Goal: Information Seeking & Learning: Compare options

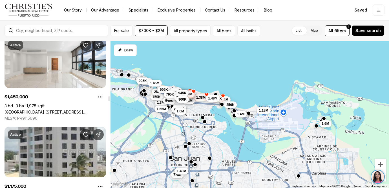
scroll to position [1728, 0]
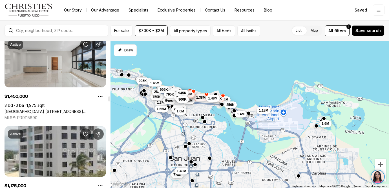
click at [55, 109] on link "Park Terrace 1501 ASHFORD AVE #4A, SAN JUAN PR, 00911" at bounding box center [55, 111] width 101 height 5
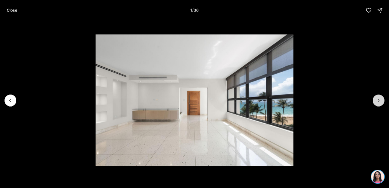
click at [379, 106] on button "Next slide" at bounding box center [378, 101] width 12 height 12
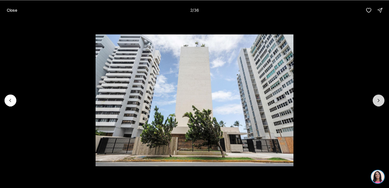
click at [379, 106] on button "Next slide" at bounding box center [378, 101] width 12 height 12
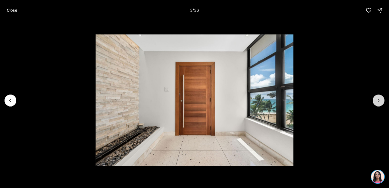
click at [379, 106] on button "Next slide" at bounding box center [378, 101] width 12 height 12
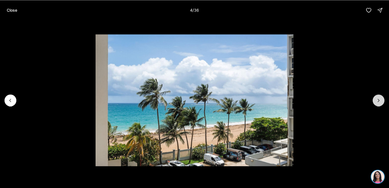
click at [379, 106] on button "Next slide" at bounding box center [378, 101] width 12 height 12
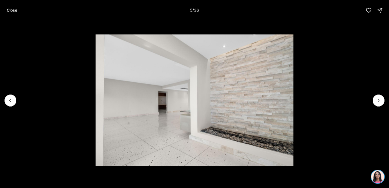
click at [379, 106] on li "5 of 36" at bounding box center [194, 100] width 389 height 160
click at [380, 104] on button "Next slide" at bounding box center [378, 101] width 12 height 12
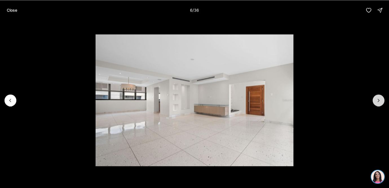
click at [380, 104] on button "Next slide" at bounding box center [378, 101] width 12 height 12
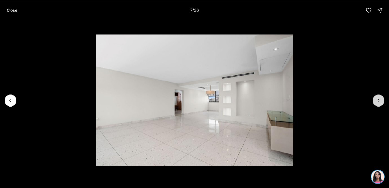
click at [380, 105] on button "Next slide" at bounding box center [378, 101] width 12 height 12
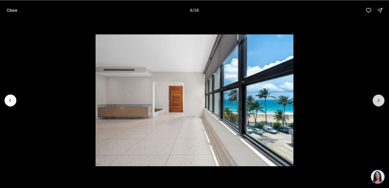
click at [380, 105] on button "Next slide" at bounding box center [378, 101] width 12 height 12
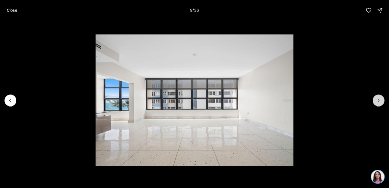
click at [380, 105] on button "Next slide" at bounding box center [378, 101] width 12 height 12
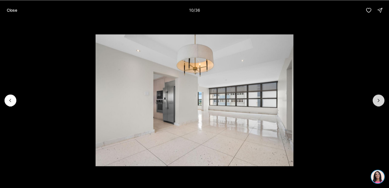
click at [380, 106] on button "Next slide" at bounding box center [378, 101] width 12 height 12
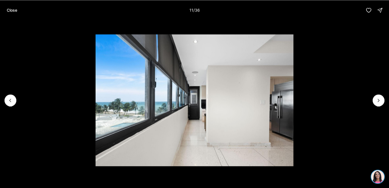
click at [380, 106] on li "11 of 36" at bounding box center [194, 100] width 389 height 160
click at [380, 101] on icon "Next slide" at bounding box center [378, 101] width 6 height 6
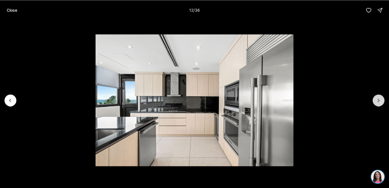
click at [380, 102] on icon "Next slide" at bounding box center [378, 101] width 6 height 6
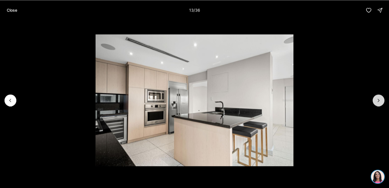
click at [380, 102] on icon "Next slide" at bounding box center [378, 101] width 6 height 6
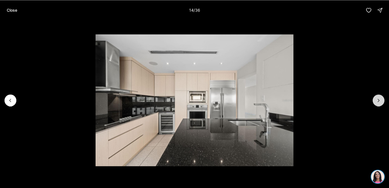
click at [380, 102] on icon "Next slide" at bounding box center [378, 101] width 6 height 6
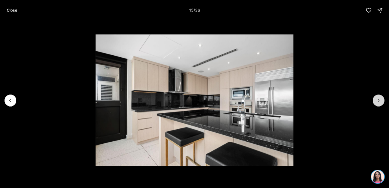
click at [380, 102] on icon "Next slide" at bounding box center [378, 101] width 6 height 6
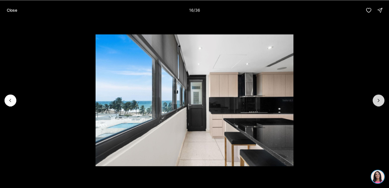
click at [380, 102] on icon "Next slide" at bounding box center [378, 101] width 6 height 6
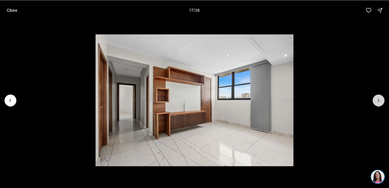
click at [380, 102] on icon "Next slide" at bounding box center [378, 101] width 6 height 6
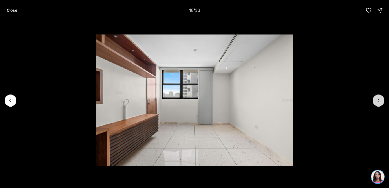
click at [380, 102] on icon "Next slide" at bounding box center [378, 101] width 6 height 6
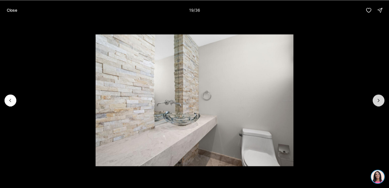
click at [380, 102] on icon "Next slide" at bounding box center [378, 101] width 6 height 6
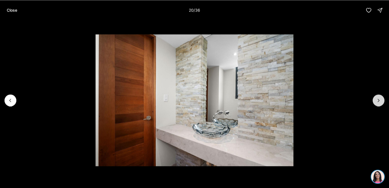
click at [380, 103] on icon "Next slide" at bounding box center [378, 101] width 6 height 6
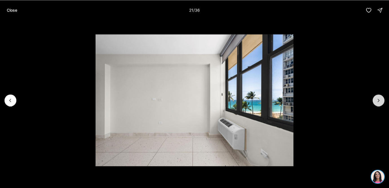
click at [380, 104] on button "Next slide" at bounding box center [378, 101] width 12 height 12
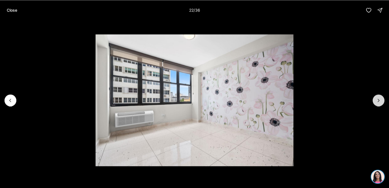
click at [380, 104] on button "Next slide" at bounding box center [378, 101] width 12 height 12
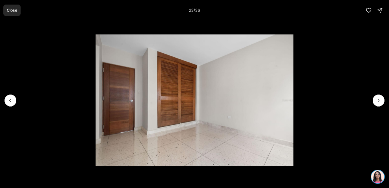
click at [19, 12] on button "Close" at bounding box center [11, 10] width 17 height 11
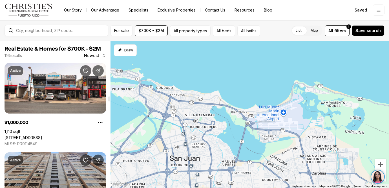
scroll to position [1728, 0]
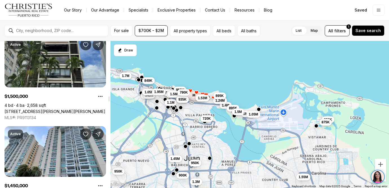
click at [61, 109] on link "[STREET_ADDRESS][PERSON_NAME][PERSON_NAME]" at bounding box center [55, 111] width 101 height 5
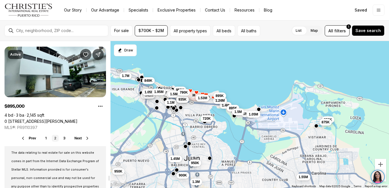
scroll to position [4230, 0]
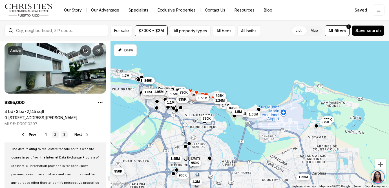
click at [65, 134] on link "3" at bounding box center [64, 135] width 7 height 7
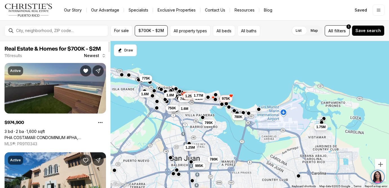
click at [41, 135] on link "PHA COSTAMAR CONDOMINIUM #PHA, [GEOGRAPHIC_DATA][PERSON_NAME], 00913" at bounding box center [55, 137] width 101 height 5
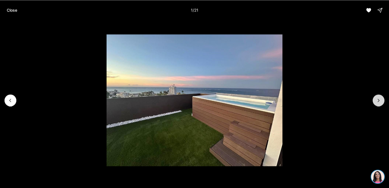
click at [379, 98] on icon "Next slide" at bounding box center [378, 101] width 6 height 6
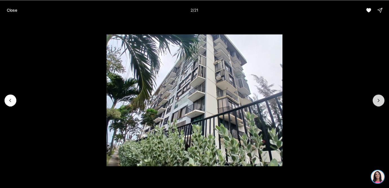
click at [379, 99] on icon "Next slide" at bounding box center [378, 101] width 6 height 6
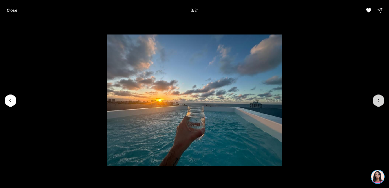
click at [379, 99] on icon "Next slide" at bounding box center [378, 101] width 6 height 6
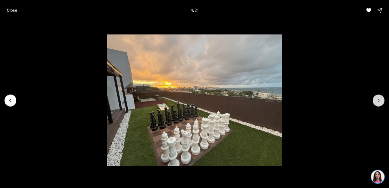
click at [379, 100] on icon "Next slide" at bounding box center [378, 101] width 6 height 6
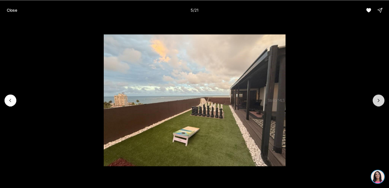
click at [379, 100] on icon "Next slide" at bounding box center [378, 101] width 6 height 6
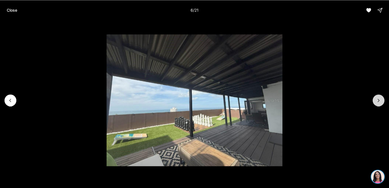
click at [379, 100] on icon "Next slide" at bounding box center [378, 101] width 6 height 6
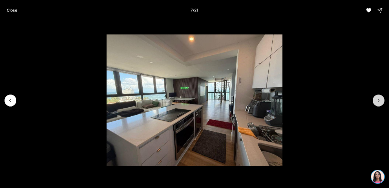
click at [379, 101] on icon "Next slide" at bounding box center [378, 101] width 6 height 6
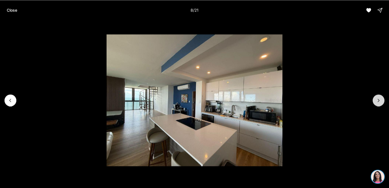
click at [379, 101] on icon "Next slide" at bounding box center [378, 101] width 6 height 6
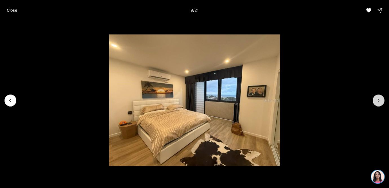
click at [379, 101] on icon "Next slide" at bounding box center [378, 101] width 6 height 6
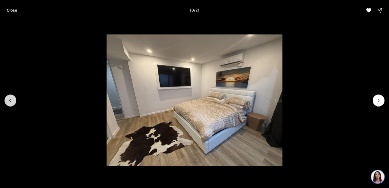
click at [15, 99] on button "Previous slide" at bounding box center [11, 101] width 12 height 12
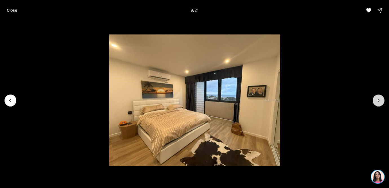
click at [378, 100] on icon "Next slide" at bounding box center [378, 101] width 6 height 6
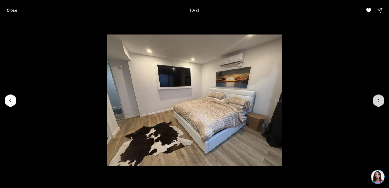
click at [378, 100] on icon "Next slide" at bounding box center [378, 101] width 6 height 6
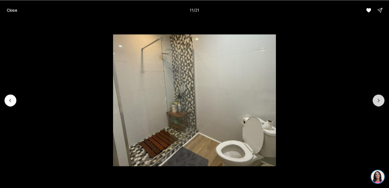
click at [378, 100] on icon "Next slide" at bounding box center [378, 101] width 6 height 6
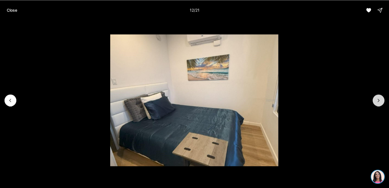
click at [378, 100] on icon "Next slide" at bounding box center [378, 101] width 6 height 6
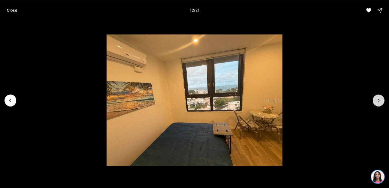
click at [378, 100] on icon "Next slide" at bounding box center [378, 101] width 6 height 6
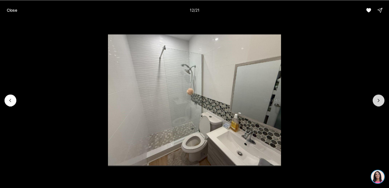
click at [378, 100] on icon "Next slide" at bounding box center [378, 101] width 6 height 6
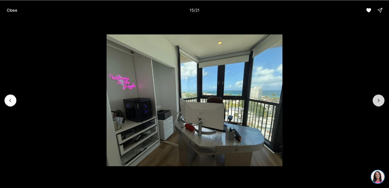
click at [378, 101] on icon "Next slide" at bounding box center [378, 101] width 6 height 6
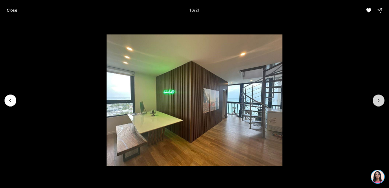
click at [378, 101] on icon "Next slide" at bounding box center [378, 101] width 6 height 6
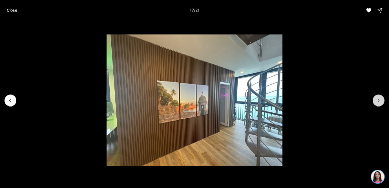
click at [378, 101] on icon "Next slide" at bounding box center [378, 100] width 1 height 3
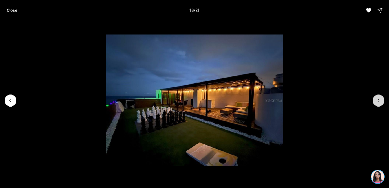
click at [378, 101] on icon "Next slide" at bounding box center [378, 100] width 1 height 3
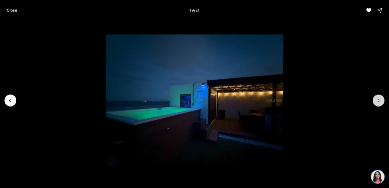
click at [378, 101] on icon "Next slide" at bounding box center [378, 100] width 1 height 3
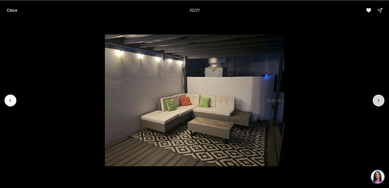
click at [378, 101] on icon "Next slide" at bounding box center [378, 100] width 1 height 3
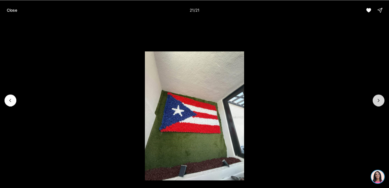
click at [378, 101] on div at bounding box center [378, 101] width 12 height 12
click at [14, 8] on p "Close" at bounding box center [12, 10] width 10 height 5
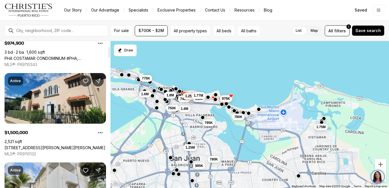
scroll to position [81, 0]
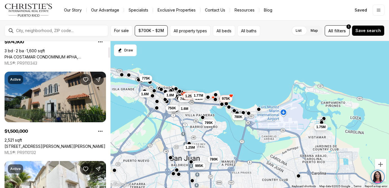
click at [89, 144] on link "[STREET_ADDRESS][PERSON_NAME][PERSON_NAME]" at bounding box center [55, 146] width 101 height 5
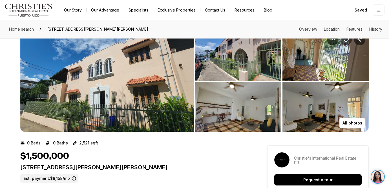
scroll to position [6, 0]
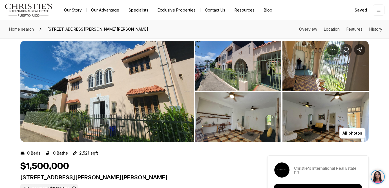
click at [153, 106] on img "View image gallery" at bounding box center [107, 91] width 174 height 101
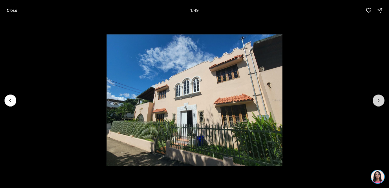
click at [379, 102] on icon "Next slide" at bounding box center [378, 101] width 6 height 6
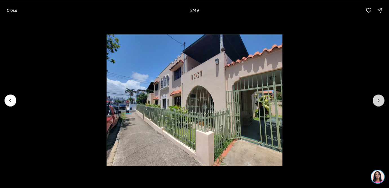
click at [379, 103] on icon "Next slide" at bounding box center [378, 101] width 6 height 6
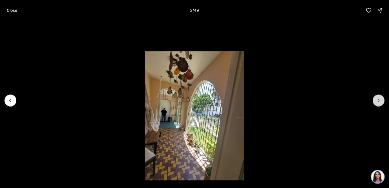
click at [379, 103] on icon "Next slide" at bounding box center [378, 101] width 6 height 6
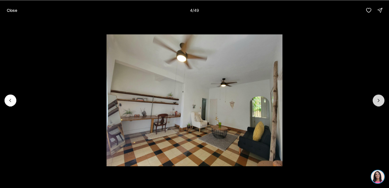
click at [379, 103] on icon "Next slide" at bounding box center [378, 101] width 6 height 6
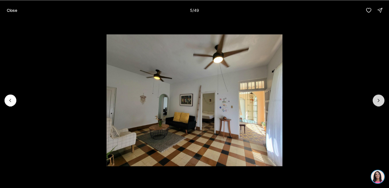
click at [379, 103] on icon "Next slide" at bounding box center [378, 101] width 6 height 6
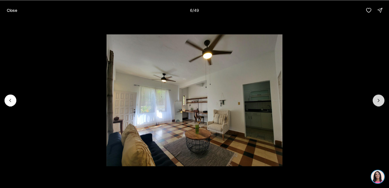
click at [379, 103] on icon "Next slide" at bounding box center [378, 101] width 6 height 6
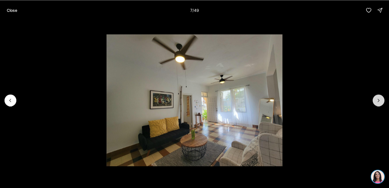
click at [379, 103] on button "Next slide" at bounding box center [378, 101] width 12 height 12
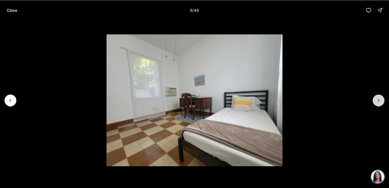
click at [379, 103] on button "Next slide" at bounding box center [378, 101] width 12 height 12
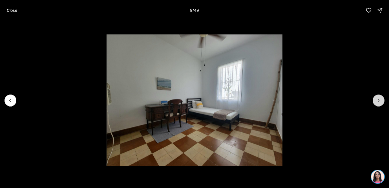
click at [379, 103] on button "Next slide" at bounding box center [378, 101] width 12 height 12
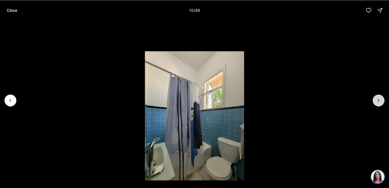
click at [379, 103] on button "Next slide" at bounding box center [378, 101] width 12 height 12
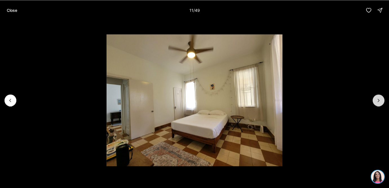
click at [379, 104] on button "Next slide" at bounding box center [378, 101] width 12 height 12
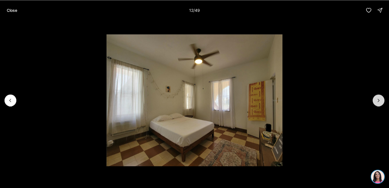
click at [379, 104] on button "Next slide" at bounding box center [378, 101] width 12 height 12
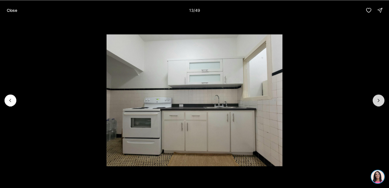
click at [379, 104] on button "Next slide" at bounding box center [378, 101] width 12 height 12
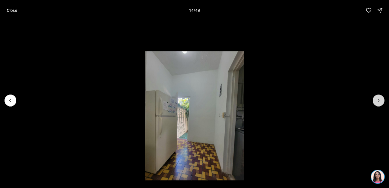
click at [379, 104] on button "Next slide" at bounding box center [378, 101] width 12 height 12
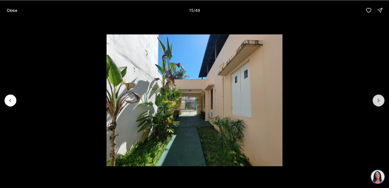
click at [379, 104] on button "Next slide" at bounding box center [378, 101] width 12 height 12
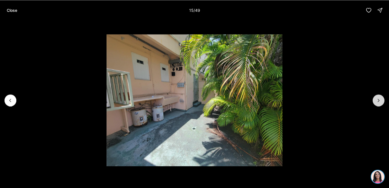
click at [379, 104] on button "Next slide" at bounding box center [378, 101] width 12 height 12
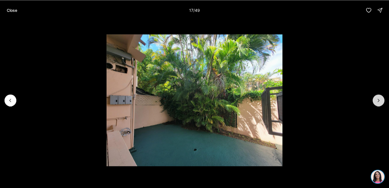
click at [379, 104] on button "Next slide" at bounding box center [378, 101] width 12 height 12
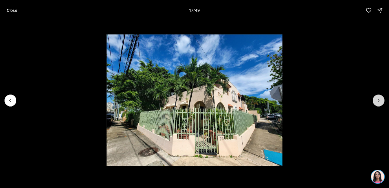
click at [379, 104] on button "Next slide" at bounding box center [378, 101] width 12 height 12
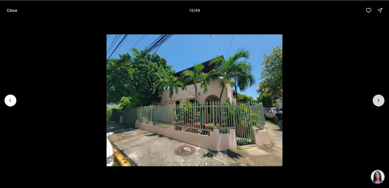
click at [379, 105] on button "Next slide" at bounding box center [378, 101] width 12 height 12
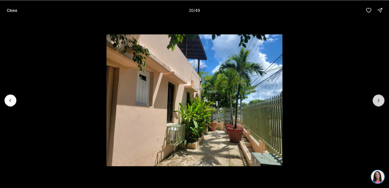
click at [379, 105] on button "Next slide" at bounding box center [378, 101] width 12 height 12
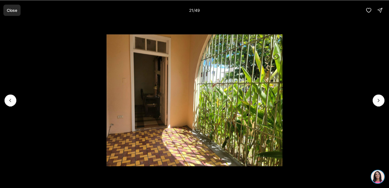
click at [16, 10] on p "Close" at bounding box center [12, 10] width 10 height 5
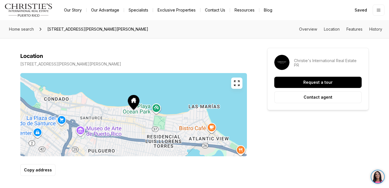
scroll to position [303, 0]
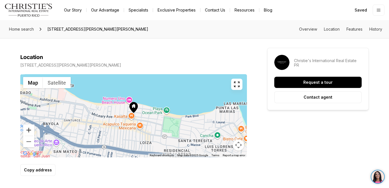
click at [30, 133] on button "Zoom in" at bounding box center [28, 130] width 11 height 11
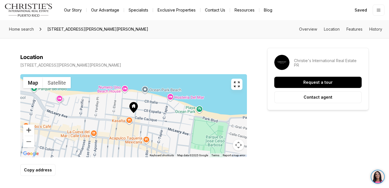
click at [30, 132] on button "Zoom in" at bounding box center [28, 130] width 11 height 11
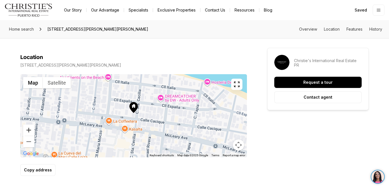
scroll to position [0, 0]
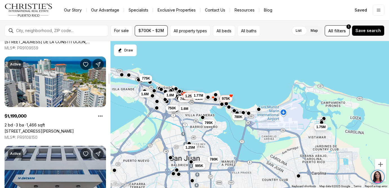
scroll to position [455, 0]
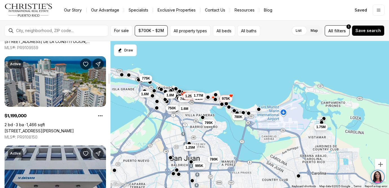
click at [62, 129] on link "[STREET_ADDRESS][PERSON_NAME]" at bounding box center [39, 131] width 69 height 5
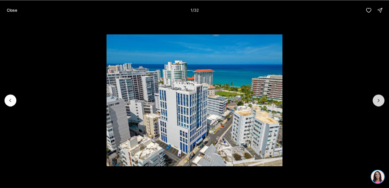
click at [378, 101] on icon "Next slide" at bounding box center [378, 101] width 6 height 6
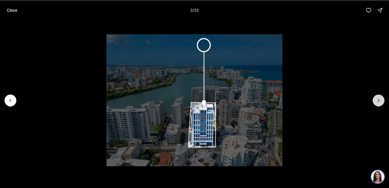
click at [378, 101] on icon "Next slide" at bounding box center [378, 101] width 6 height 6
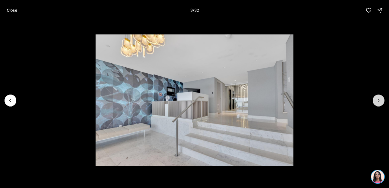
click at [378, 101] on icon "Next slide" at bounding box center [378, 101] width 6 height 6
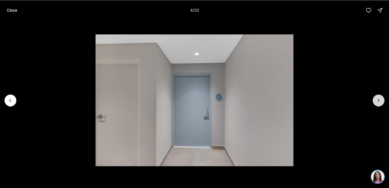
click at [378, 101] on icon "Next slide" at bounding box center [378, 101] width 6 height 6
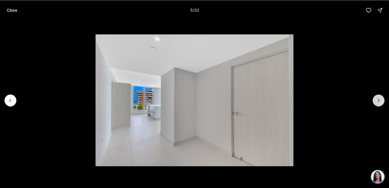
click at [382, 100] on button "Next slide" at bounding box center [378, 101] width 12 height 12
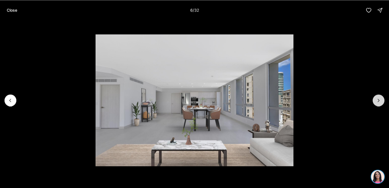
click at [382, 100] on button "Next slide" at bounding box center [378, 101] width 12 height 12
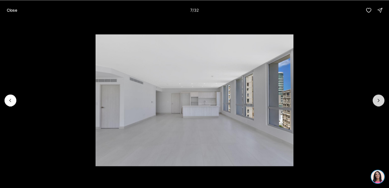
click at [382, 100] on button "Next slide" at bounding box center [378, 101] width 12 height 12
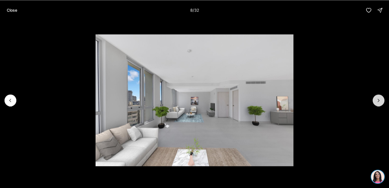
click at [382, 100] on button "Next slide" at bounding box center [378, 101] width 12 height 12
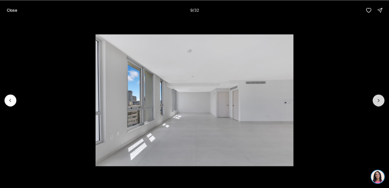
click at [382, 100] on button "Next slide" at bounding box center [378, 101] width 12 height 12
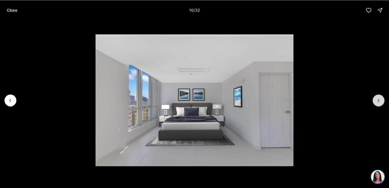
click at [382, 100] on button "Next slide" at bounding box center [378, 101] width 12 height 12
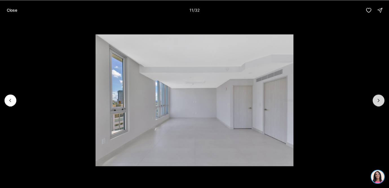
click at [382, 100] on button "Next slide" at bounding box center [378, 101] width 12 height 12
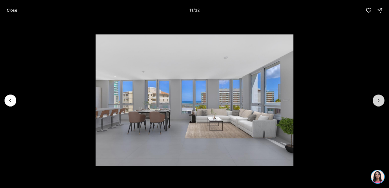
click at [382, 100] on button "Next slide" at bounding box center [378, 101] width 12 height 12
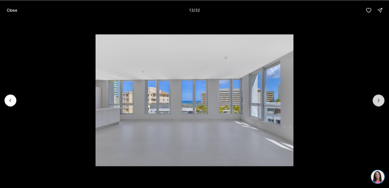
click at [382, 100] on button "Next slide" at bounding box center [378, 101] width 12 height 12
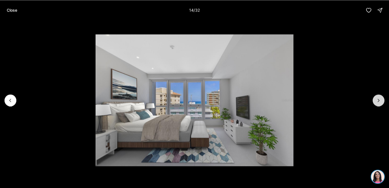
click at [382, 100] on button "Next slide" at bounding box center [378, 101] width 12 height 12
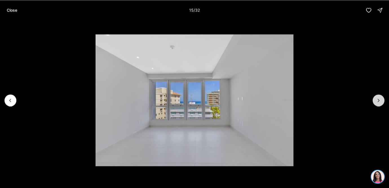
click at [382, 100] on button "Next slide" at bounding box center [378, 101] width 12 height 12
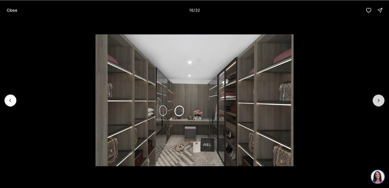
click at [382, 100] on button "Next slide" at bounding box center [378, 101] width 12 height 12
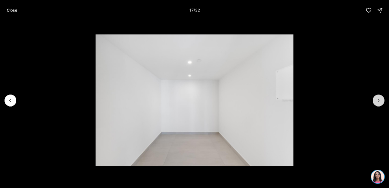
click at [382, 100] on button "Next slide" at bounding box center [378, 101] width 12 height 12
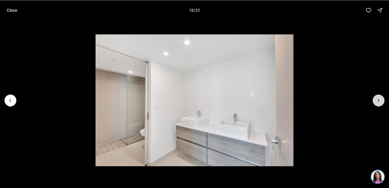
click at [382, 100] on button "Next slide" at bounding box center [378, 101] width 12 height 12
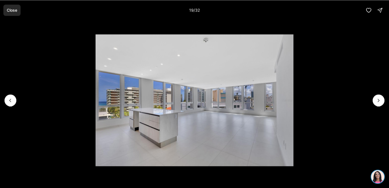
click at [14, 8] on p "Close" at bounding box center [12, 10] width 10 height 5
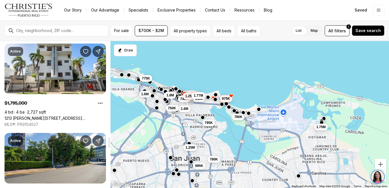
scroll to position [1365, 0]
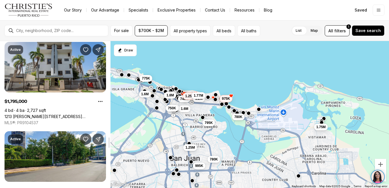
click at [55, 114] on link "1213 [PERSON_NAME][STREET_ADDRESS][PERSON_NAME]" at bounding box center [55, 116] width 101 height 5
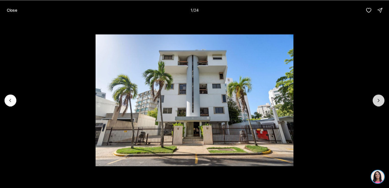
click at [376, 100] on icon "Next slide" at bounding box center [378, 101] width 6 height 6
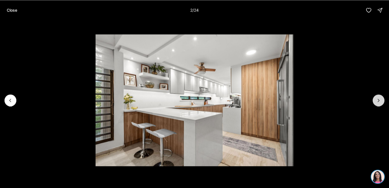
click at [376, 100] on icon "Next slide" at bounding box center [378, 101] width 6 height 6
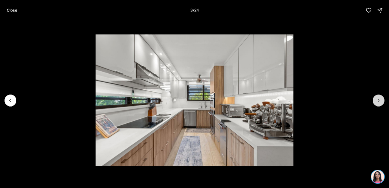
click at [376, 101] on icon "Next slide" at bounding box center [378, 101] width 6 height 6
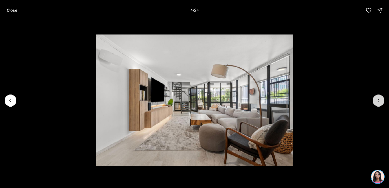
click at [376, 100] on icon "Next slide" at bounding box center [378, 101] width 6 height 6
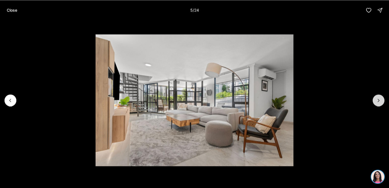
click at [376, 100] on icon "Next slide" at bounding box center [378, 101] width 6 height 6
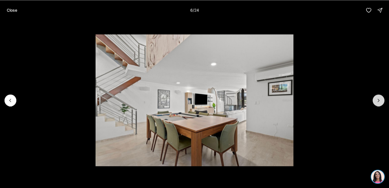
click at [376, 100] on icon "Next slide" at bounding box center [378, 101] width 6 height 6
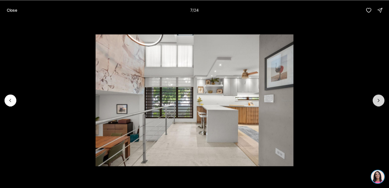
click at [376, 100] on icon "Next slide" at bounding box center [378, 101] width 6 height 6
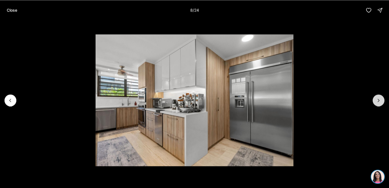
click at [376, 100] on icon "Next slide" at bounding box center [378, 101] width 6 height 6
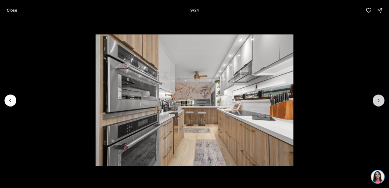
click at [376, 100] on icon "Next slide" at bounding box center [378, 101] width 6 height 6
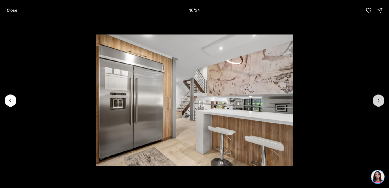
click at [376, 100] on icon "Next slide" at bounding box center [378, 101] width 6 height 6
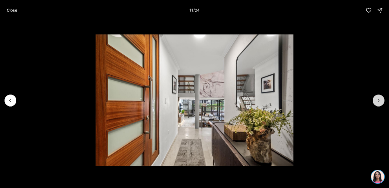
click at [376, 102] on icon "Next slide" at bounding box center [378, 101] width 6 height 6
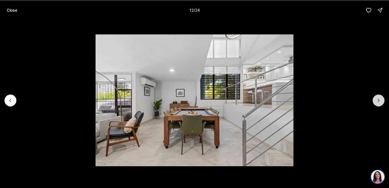
click at [376, 102] on icon "Next slide" at bounding box center [378, 101] width 6 height 6
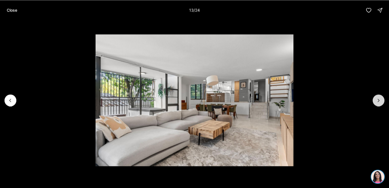
click at [376, 102] on icon "Next slide" at bounding box center [378, 101] width 6 height 6
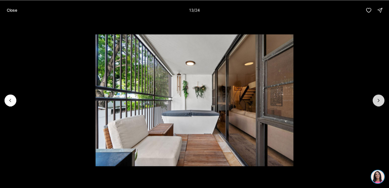
click at [376, 102] on icon "Next slide" at bounding box center [378, 101] width 6 height 6
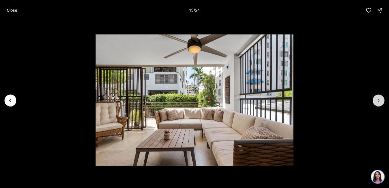
click at [376, 102] on icon "Next slide" at bounding box center [378, 101] width 6 height 6
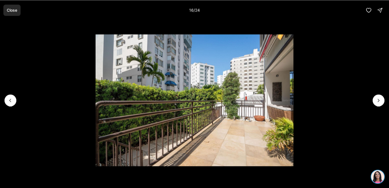
click at [9, 12] on p "Close" at bounding box center [12, 10] width 10 height 5
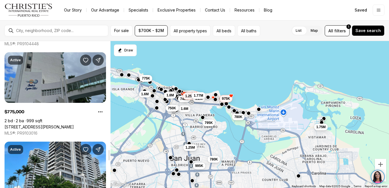
scroll to position [1524, 0]
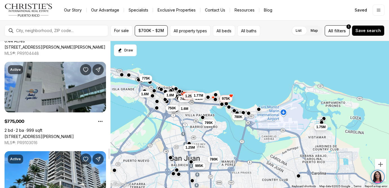
click at [62, 134] on link "[STREET_ADDRESS][PERSON_NAME]" at bounding box center [39, 136] width 69 height 5
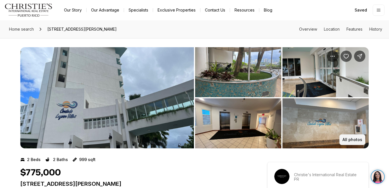
click at [350, 141] on p "All photos" at bounding box center [352, 140] width 20 height 5
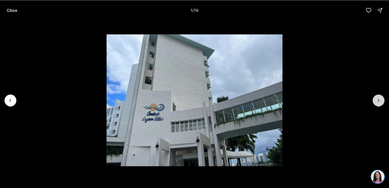
click at [378, 98] on icon "Next slide" at bounding box center [378, 101] width 6 height 6
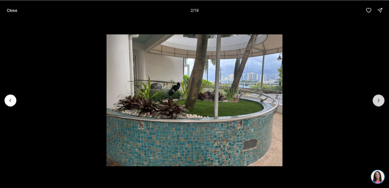
click at [378, 98] on icon "Next slide" at bounding box center [378, 101] width 6 height 6
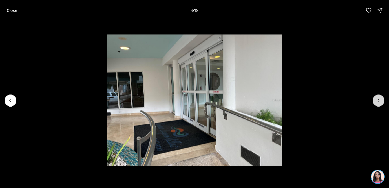
click at [378, 98] on icon "Next slide" at bounding box center [378, 101] width 6 height 6
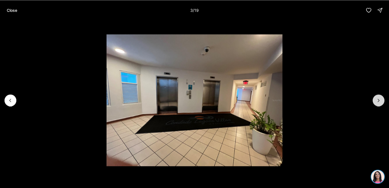
click at [378, 98] on icon "Next slide" at bounding box center [378, 101] width 6 height 6
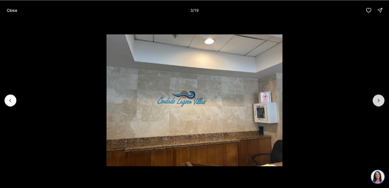
click at [378, 98] on icon "Next slide" at bounding box center [378, 101] width 6 height 6
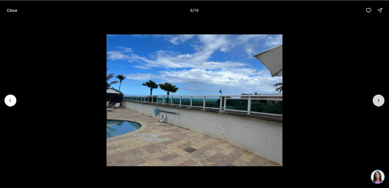
click at [378, 98] on icon "Next slide" at bounding box center [378, 101] width 6 height 6
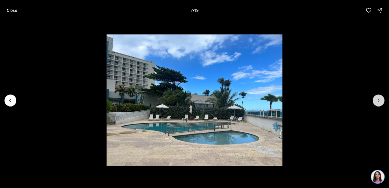
click at [378, 98] on icon "Next slide" at bounding box center [378, 101] width 6 height 6
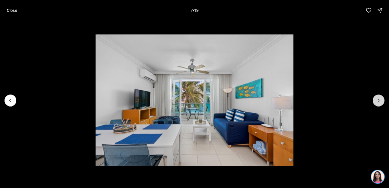
click at [378, 98] on icon "Next slide" at bounding box center [378, 101] width 6 height 6
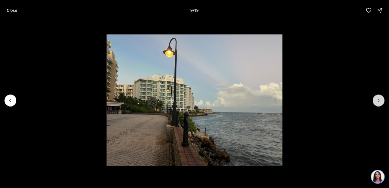
click at [378, 98] on icon "Next slide" at bounding box center [378, 101] width 6 height 6
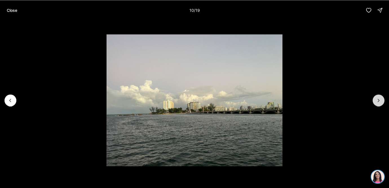
click at [378, 98] on icon "Next slide" at bounding box center [378, 101] width 6 height 6
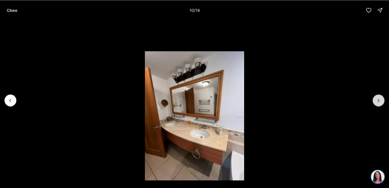
click at [378, 98] on icon "Next slide" at bounding box center [378, 101] width 6 height 6
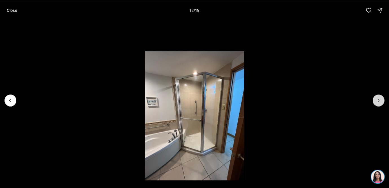
click at [378, 98] on icon "Next slide" at bounding box center [378, 101] width 6 height 6
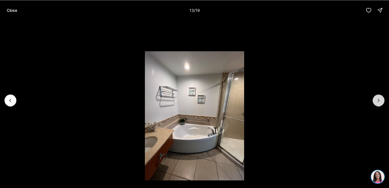
click at [378, 98] on icon "Next slide" at bounding box center [378, 101] width 6 height 6
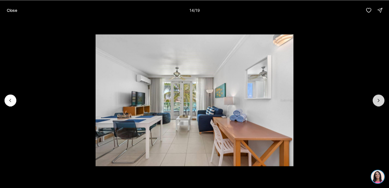
click at [378, 98] on icon "Next slide" at bounding box center [378, 101] width 6 height 6
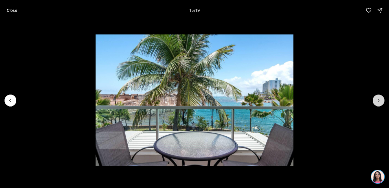
click at [378, 98] on icon "Next slide" at bounding box center [378, 101] width 6 height 6
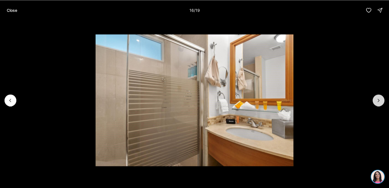
click at [378, 99] on icon "Next slide" at bounding box center [378, 101] width 6 height 6
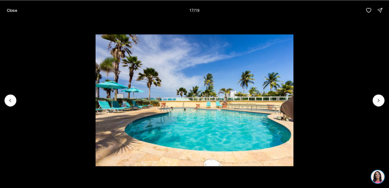
click at [16, 9] on p "Close" at bounding box center [12, 10] width 10 height 5
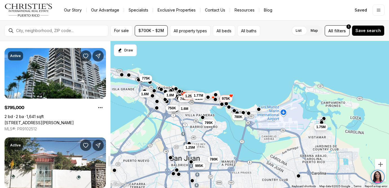
scroll to position [1630, 0]
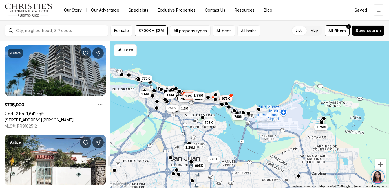
click at [60, 118] on link "[STREET_ADDRESS][PERSON_NAME]" at bounding box center [39, 120] width 69 height 5
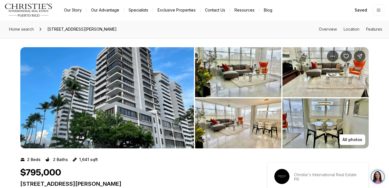
click at [233, 61] on img "View image gallery" at bounding box center [238, 72] width 86 height 50
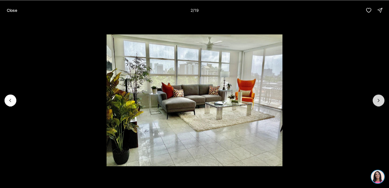
click at [375, 100] on button "Next slide" at bounding box center [378, 101] width 12 height 12
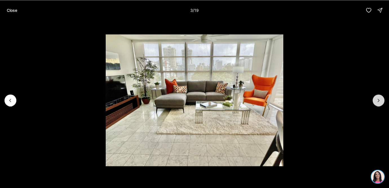
click at [375, 100] on button "Next slide" at bounding box center [378, 101] width 12 height 12
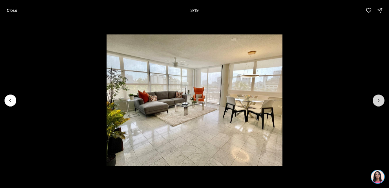
click at [375, 100] on button "Next slide" at bounding box center [378, 101] width 12 height 12
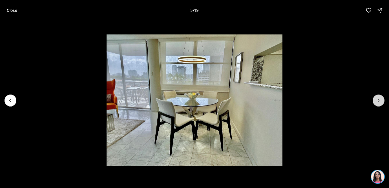
click at [375, 100] on button "Next slide" at bounding box center [378, 101] width 12 height 12
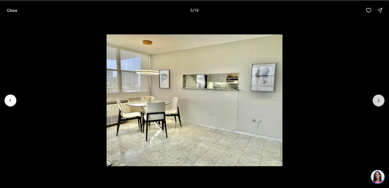
click at [375, 100] on button "Next slide" at bounding box center [378, 101] width 12 height 12
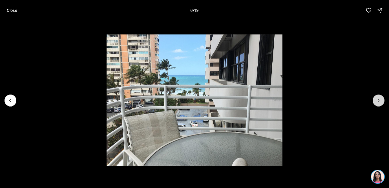
click at [375, 100] on button "Next slide" at bounding box center [378, 101] width 12 height 12
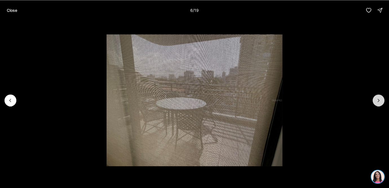
click at [375, 100] on button "Next slide" at bounding box center [378, 101] width 12 height 12
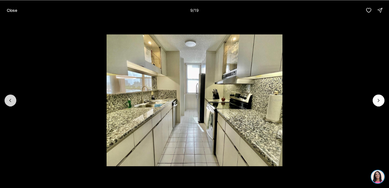
click at [8, 103] on icon "Previous slide" at bounding box center [11, 101] width 6 height 6
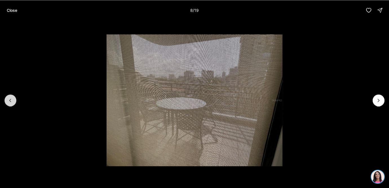
click at [8, 103] on icon "Previous slide" at bounding box center [11, 101] width 6 height 6
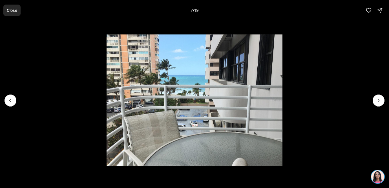
click at [14, 10] on p "Close" at bounding box center [12, 10] width 10 height 5
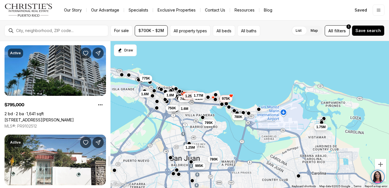
click at [68, 118] on link "[STREET_ADDRESS][PERSON_NAME]" at bounding box center [39, 120] width 69 height 5
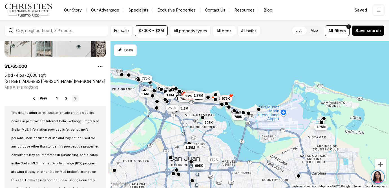
scroll to position [1731, 0]
